Goal: Information Seeking & Learning: Check status

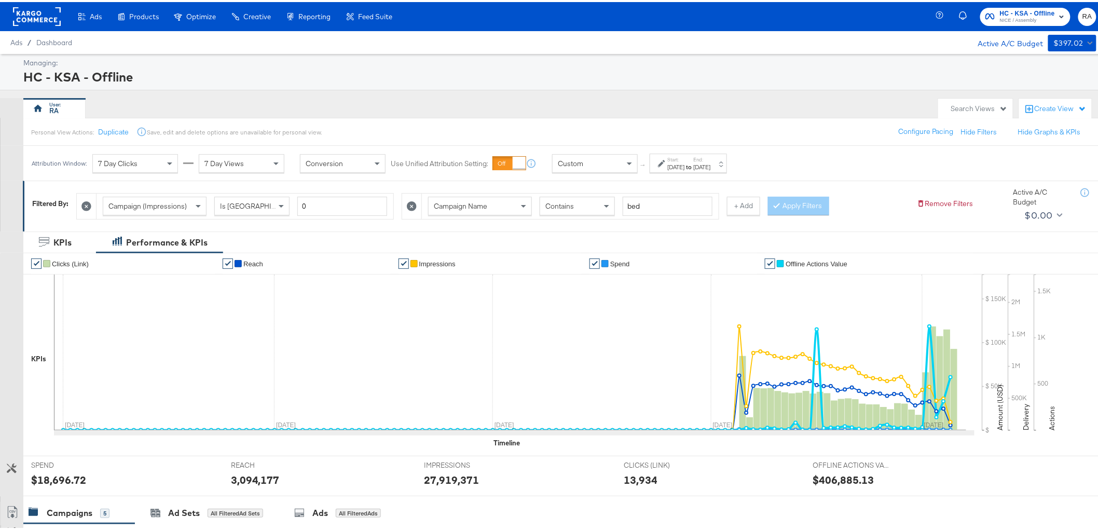
click at [711, 162] on div "[DATE]" at bounding box center [702, 165] width 17 height 8
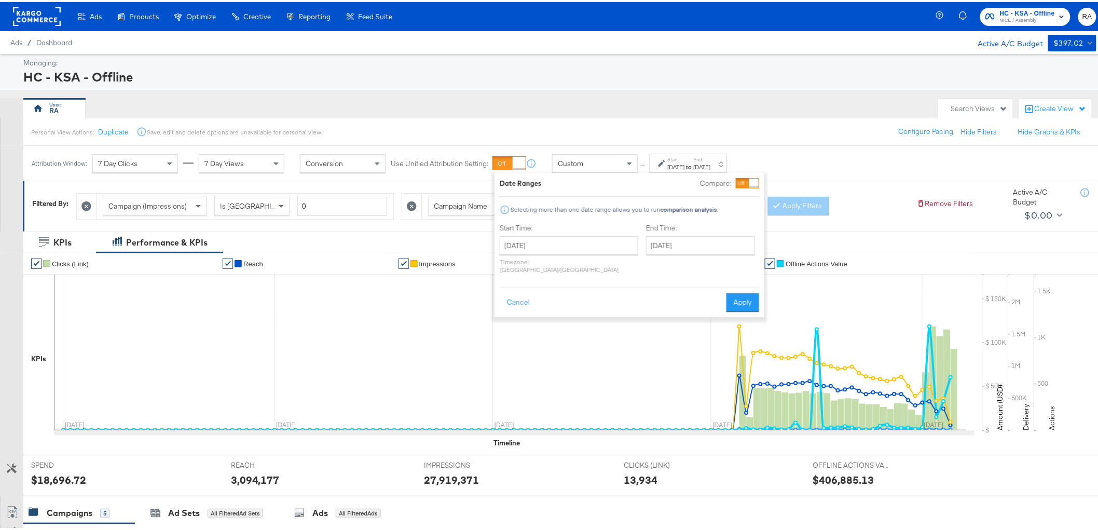
click at [809, 141] on div "Personal View Actions: Duplicate Save, edit and delete options are unavailable …" at bounding box center [565, 130] width 1084 height 28
click at [746, 122] on div "Personal View Actions: Duplicate Save, edit and delete options are unavailable …" at bounding box center [565, 130] width 1084 height 28
click at [711, 158] on label "End:" at bounding box center [702, 157] width 17 height 7
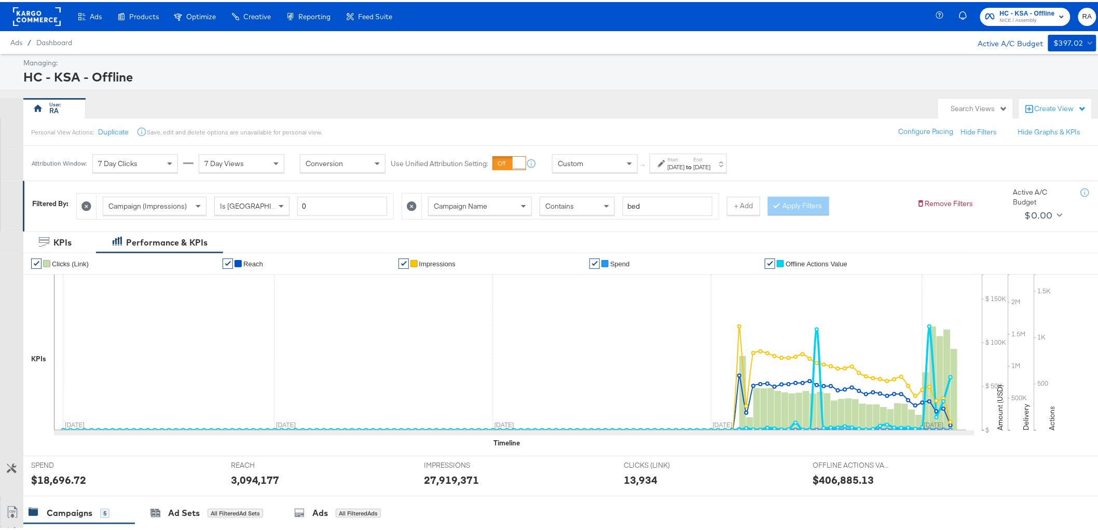
click at [711, 161] on div "[DATE]" at bounding box center [702, 165] width 17 height 8
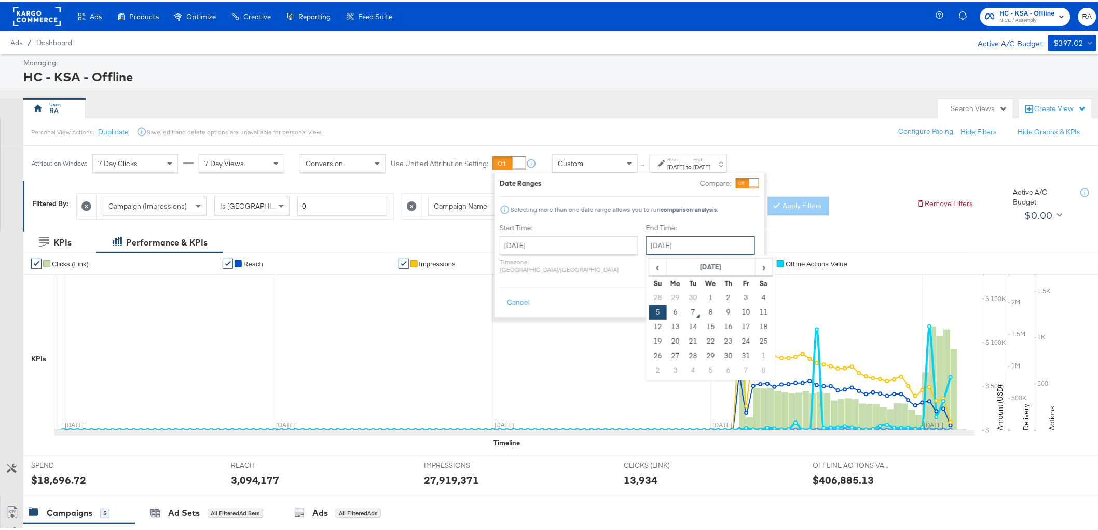
click at [684, 247] on input "[DATE]" at bounding box center [700, 243] width 109 height 19
click at [667, 311] on td "6" at bounding box center [676, 310] width 18 height 15
type input "[DATE]"
click at [745, 291] on button "Apply" at bounding box center [743, 300] width 33 height 19
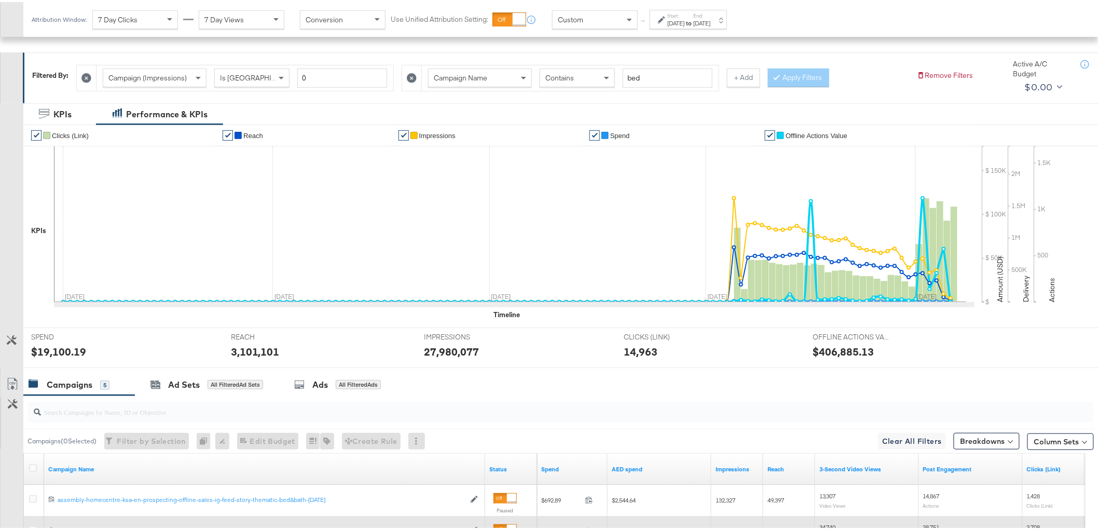
scroll to position [114, 0]
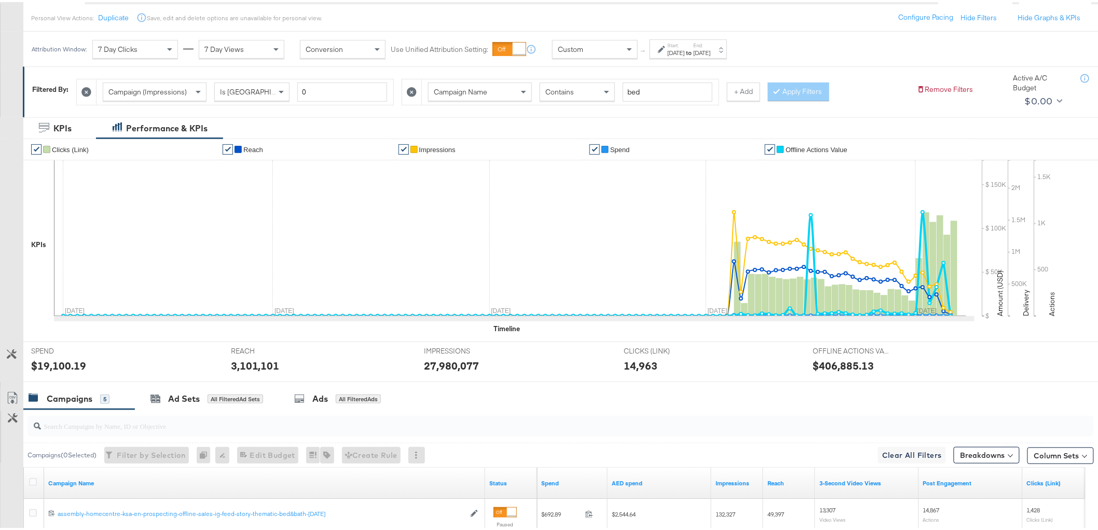
click at [732, 95] on button "+ Add" at bounding box center [743, 89] width 33 height 19
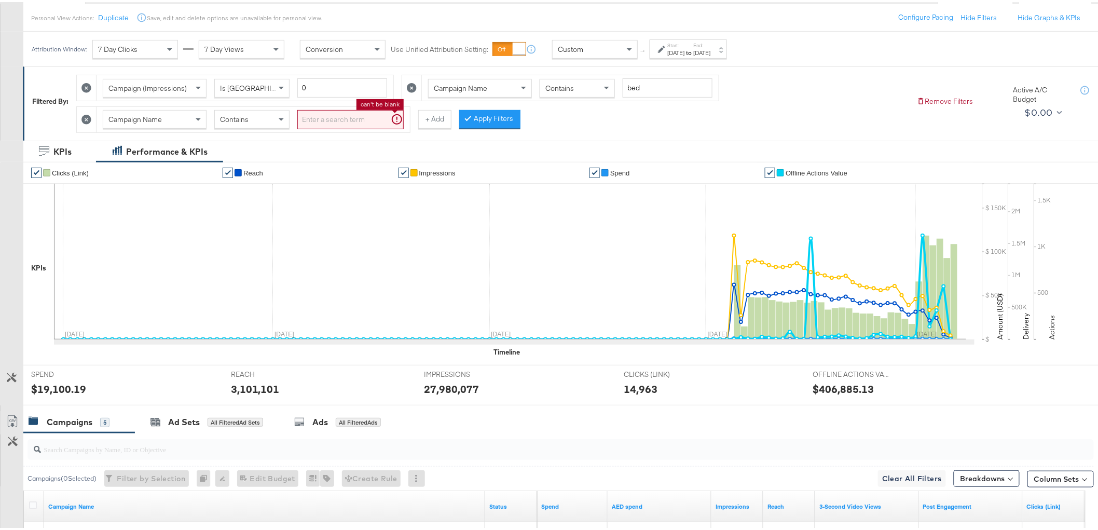
click at [320, 117] on input "search" at bounding box center [350, 117] width 106 height 19
type input "shukran"
click at [431, 114] on button "+ Add" at bounding box center [418, 117] width 33 height 19
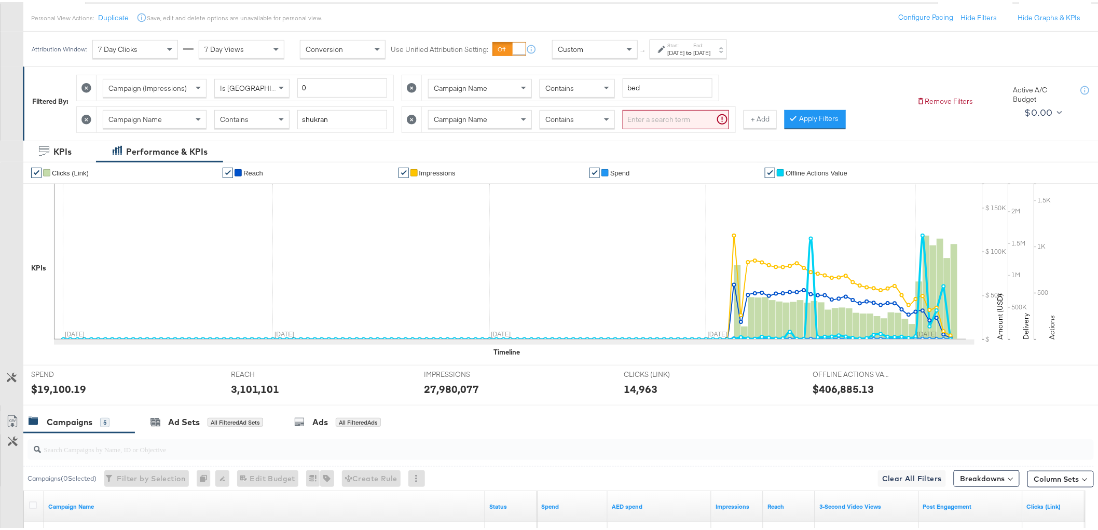
click at [641, 111] on input "search" at bounding box center [676, 117] width 106 height 19
type input "sale"
click at [544, 110] on div "Contains" at bounding box center [577, 117] width 74 height 18
click at [235, 118] on span "Contains" at bounding box center [234, 117] width 29 height 9
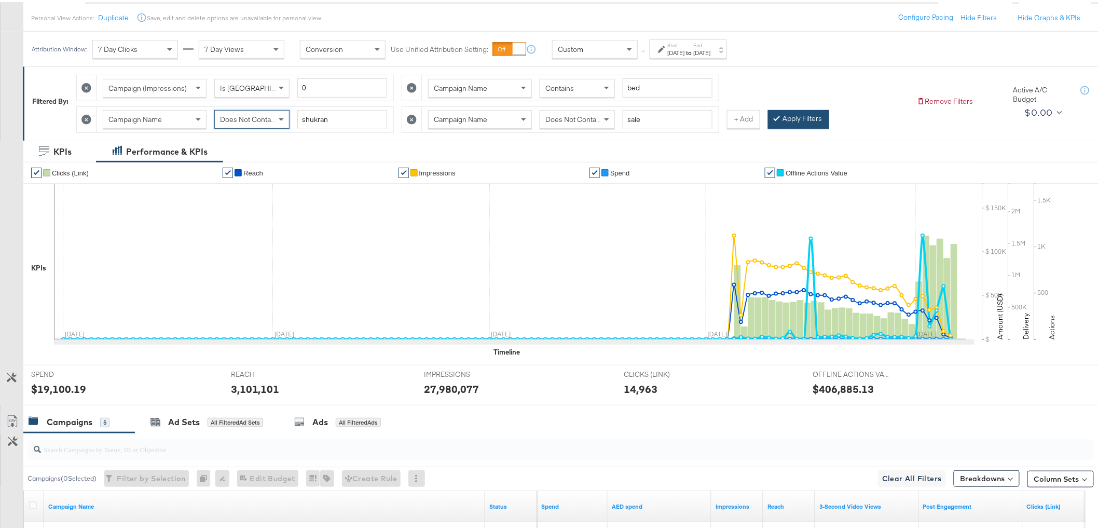
click at [820, 110] on button "Apply Filters" at bounding box center [798, 117] width 61 height 19
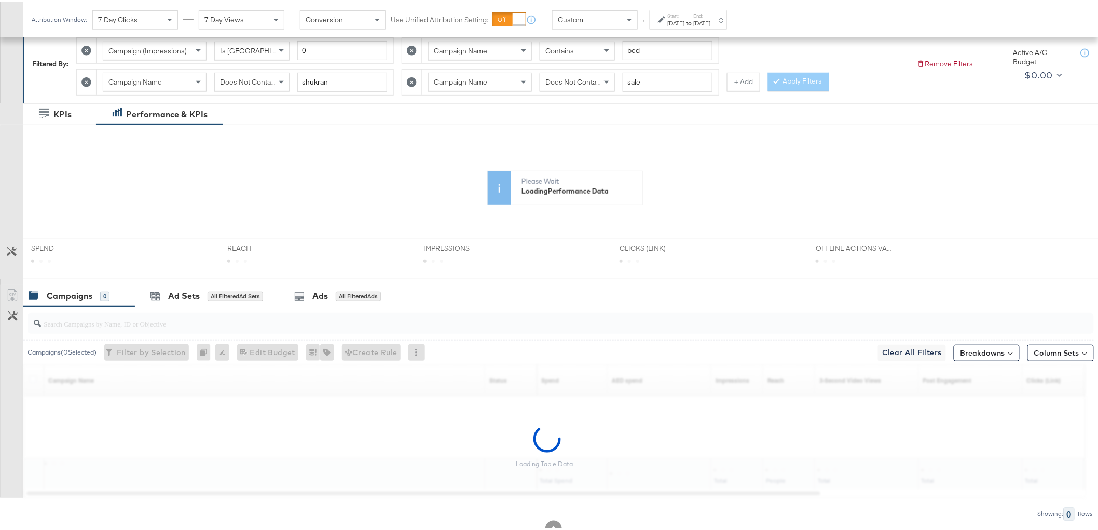
scroll to position [186, 0]
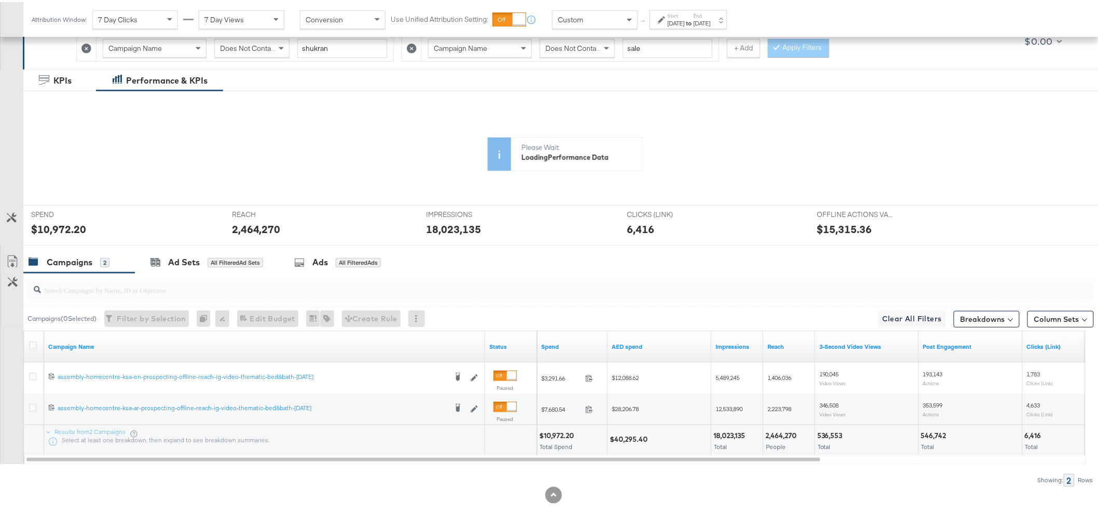
click at [640, 438] on div "$40,295.40" at bounding box center [630, 437] width 41 height 10
copy div "40,295.40"
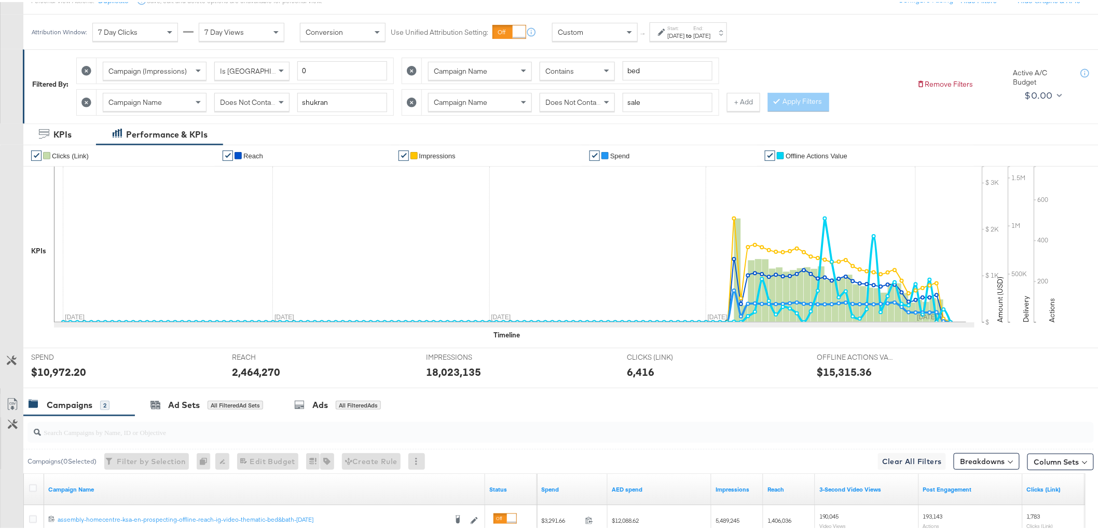
scroll to position [13, 0]
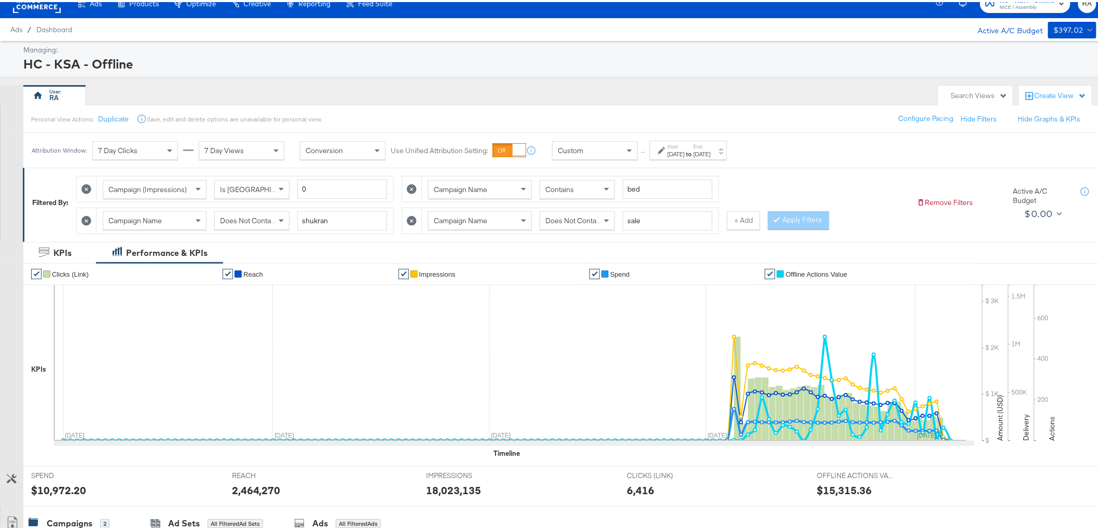
click at [711, 150] on div "[DATE]" at bounding box center [702, 152] width 17 height 8
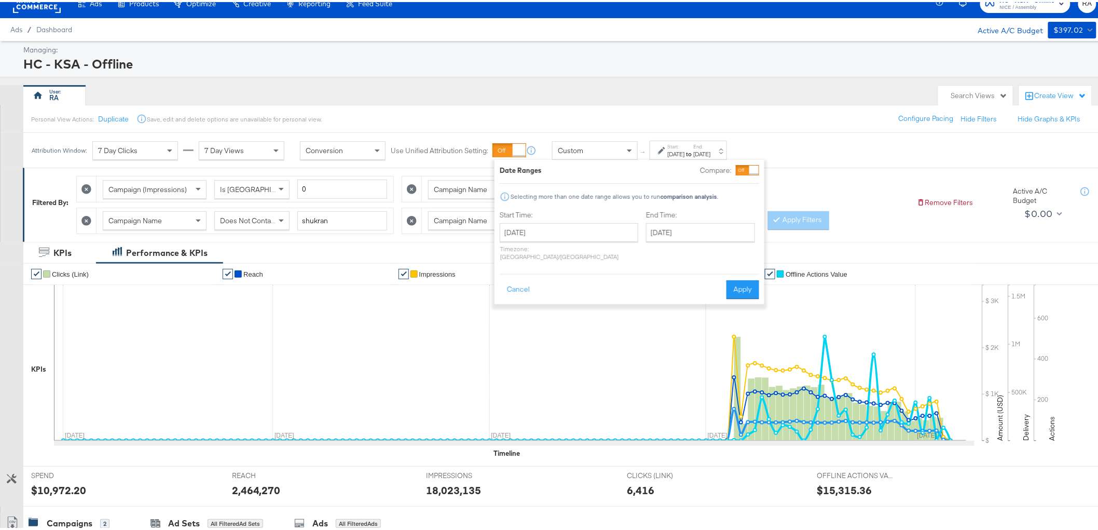
click at [848, 162] on div "Attribution Window: 7 Day Clicks 7 Day Views Conversion Use Unified Attribution…" at bounding box center [553, 148] width 1107 height 35
click at [687, 83] on div "RA" at bounding box center [478, 93] width 910 height 21
click at [518, 281] on button "Cancel" at bounding box center [518, 287] width 37 height 19
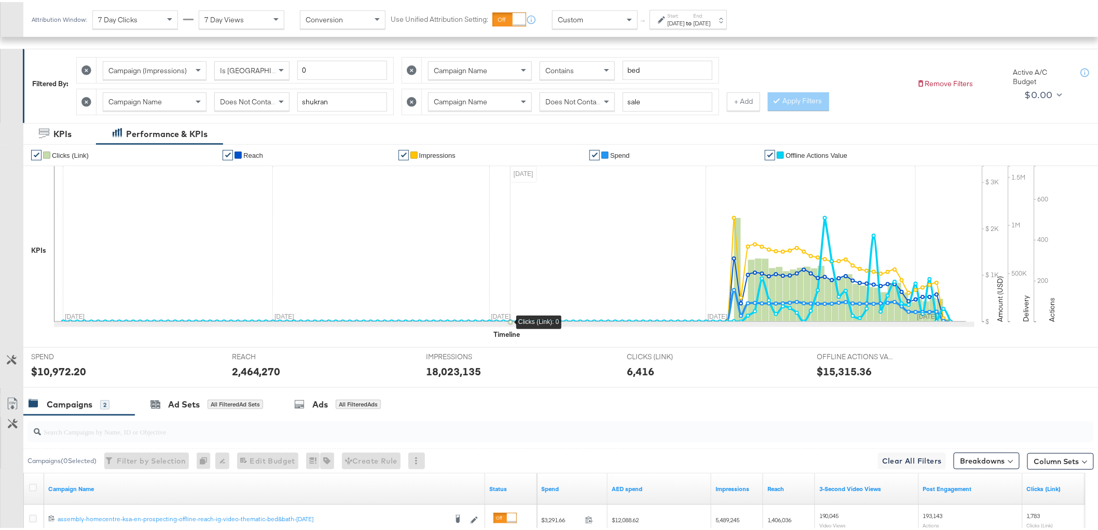
scroll to position [128, 0]
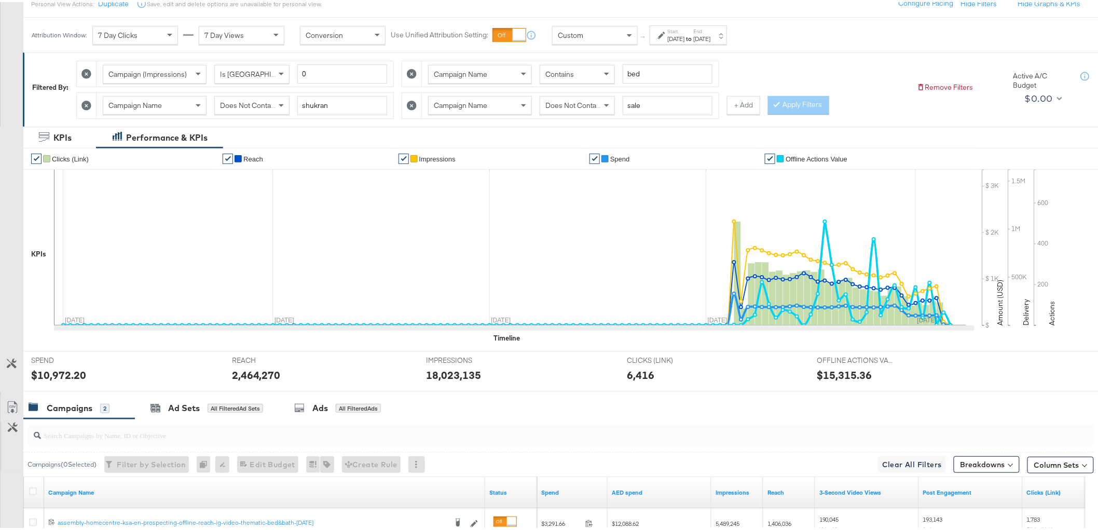
click at [248, 106] on span "Does Not Contain" at bounding box center [248, 103] width 57 height 9
drag, startPoint x: 541, startPoint y: 103, endPoint x: 554, endPoint y: 102, distance: 13.5
click at [542, 103] on div "Does Not Contain" at bounding box center [577, 103] width 74 height 18
click at [241, 109] on div "Contains" at bounding box center [252, 103] width 74 height 18
click at [814, 104] on button "Apply Filters" at bounding box center [798, 103] width 61 height 19
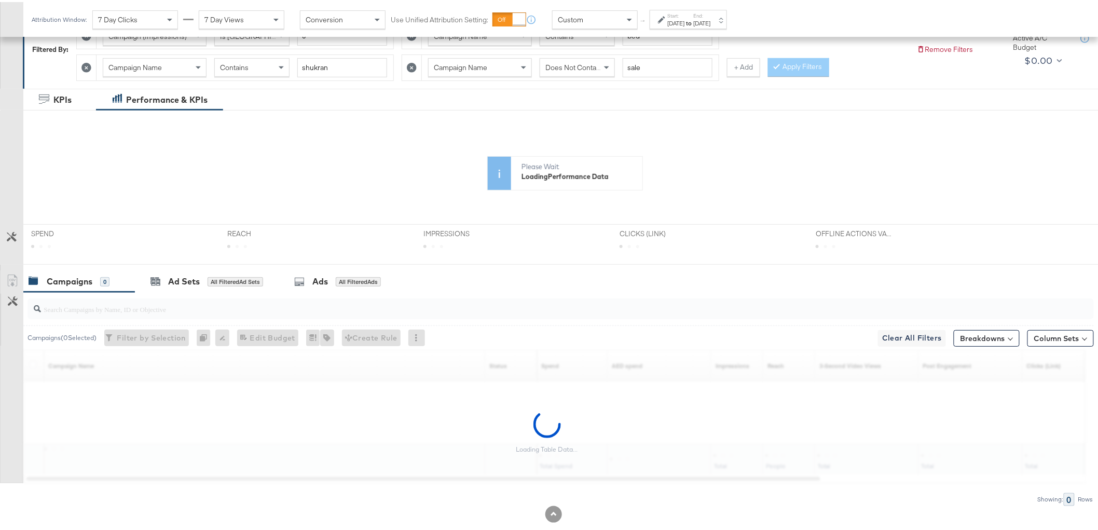
scroll to position [155, 0]
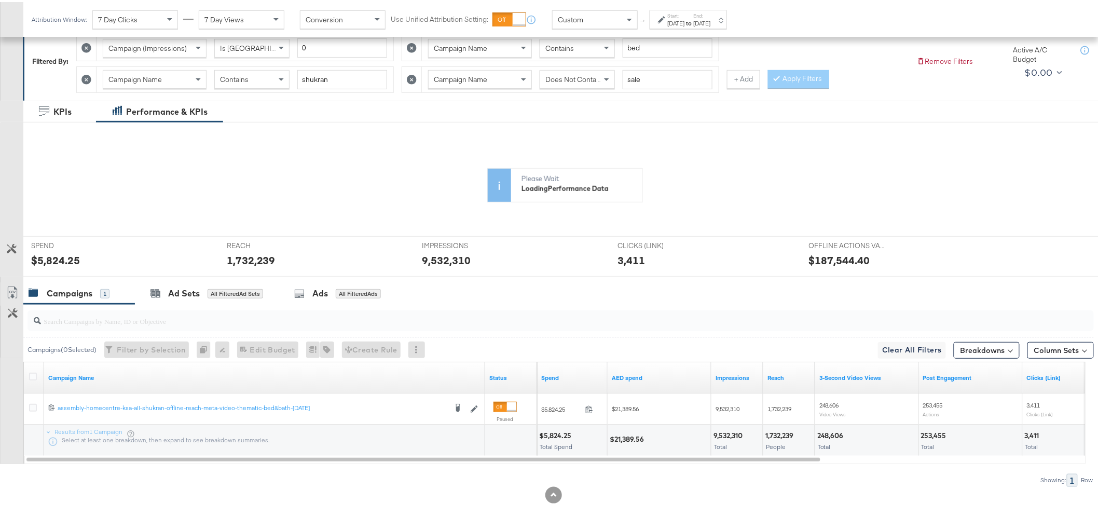
click at [634, 434] on div "$21,389.56" at bounding box center [628, 437] width 37 height 10
copy div "21,389.56"
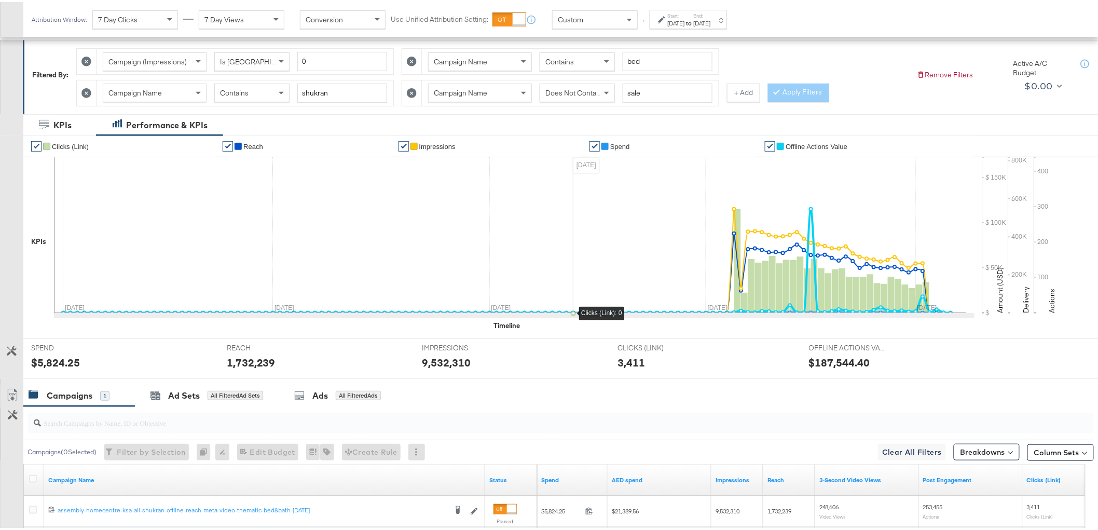
scroll to position [13, 0]
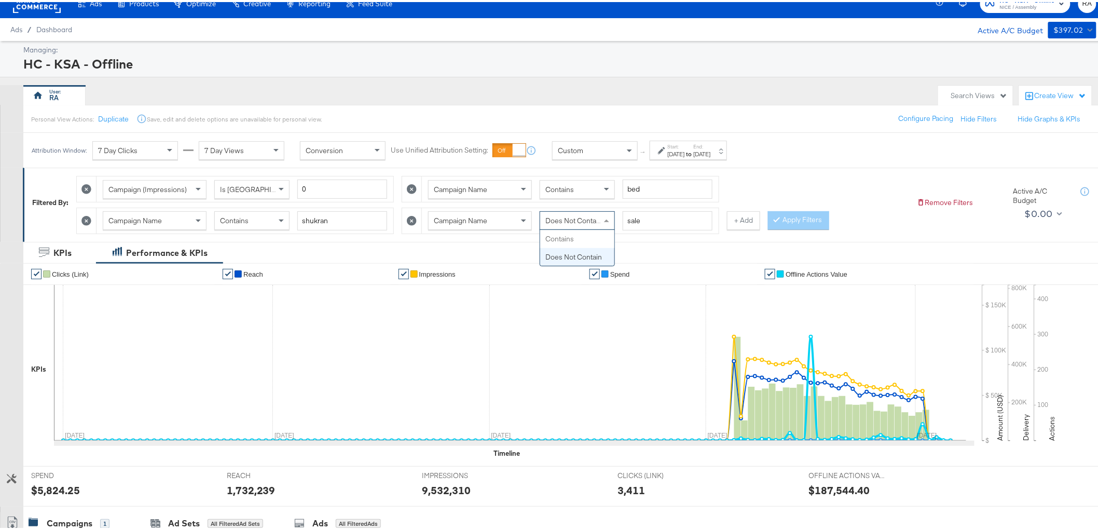
click at [568, 215] on span "Does Not Contain" at bounding box center [574, 218] width 57 height 9
click at [226, 221] on span "Contains" at bounding box center [234, 218] width 29 height 9
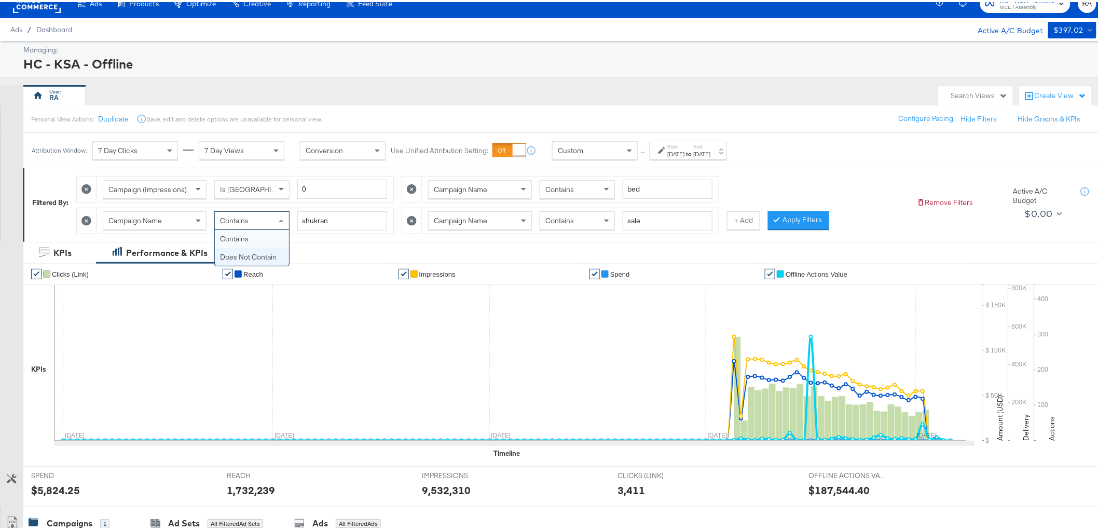
drag, startPoint x: 244, startPoint y: 252, endPoint x: 282, endPoint y: 252, distance: 38.4
drag, startPoint x: 792, startPoint y: 211, endPoint x: 749, endPoint y: 248, distance: 56.7
click at [792, 211] on button "Apply Filters" at bounding box center [798, 218] width 61 height 19
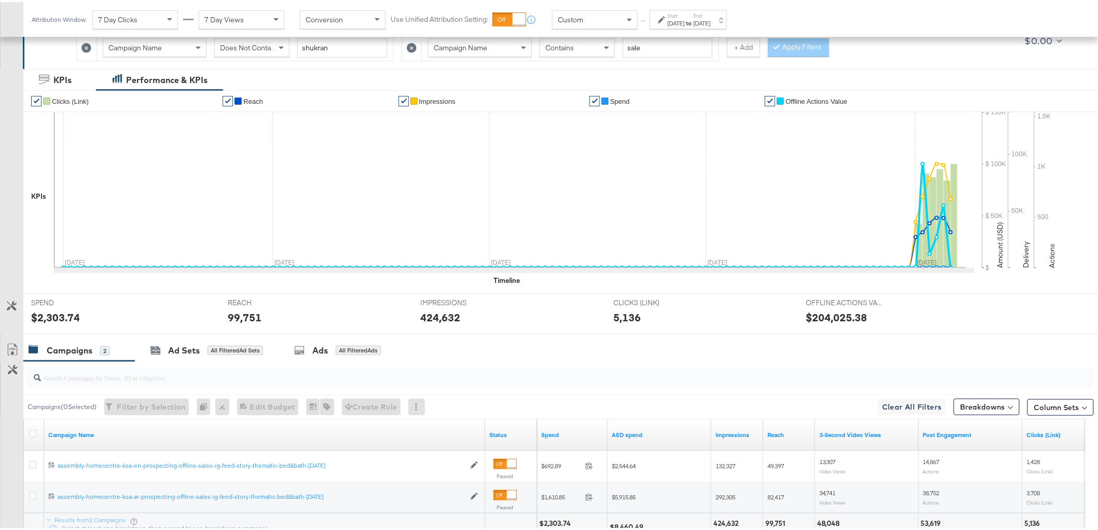
scroll to position [244, 0]
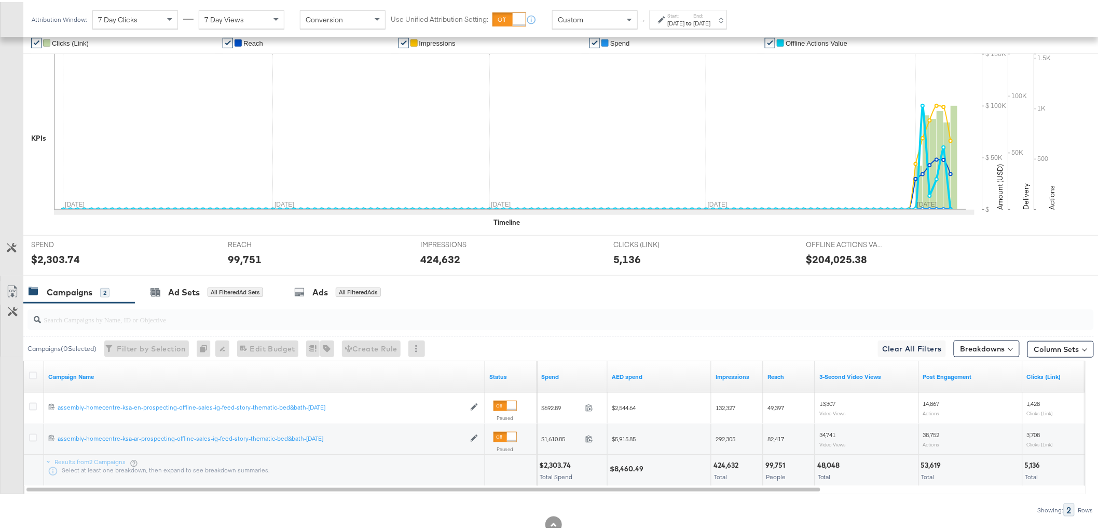
click at [631, 466] on div "$8,460.49" at bounding box center [628, 467] width 37 height 10
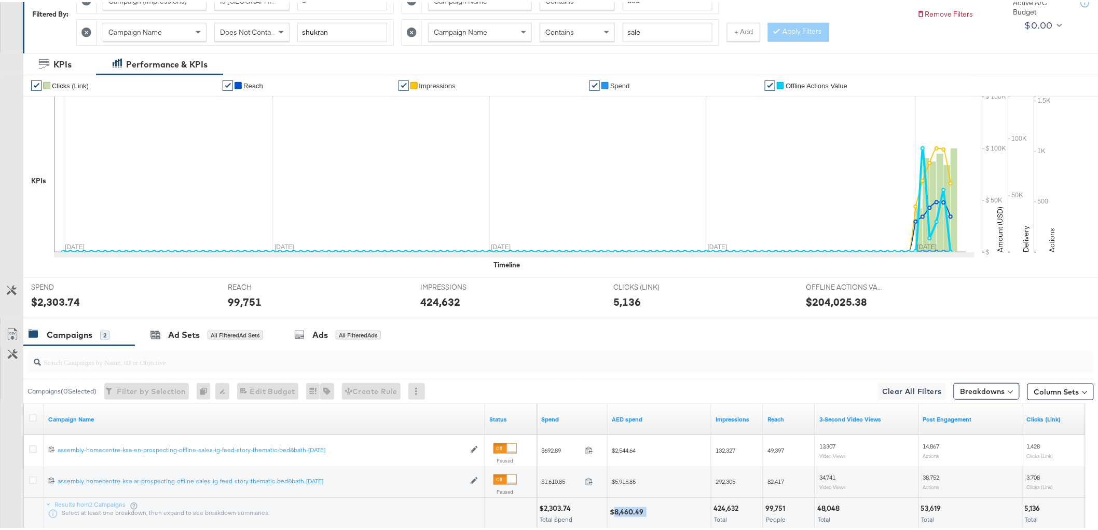
scroll to position [128, 0]
